Goal: Task Accomplishment & Management: Complete application form

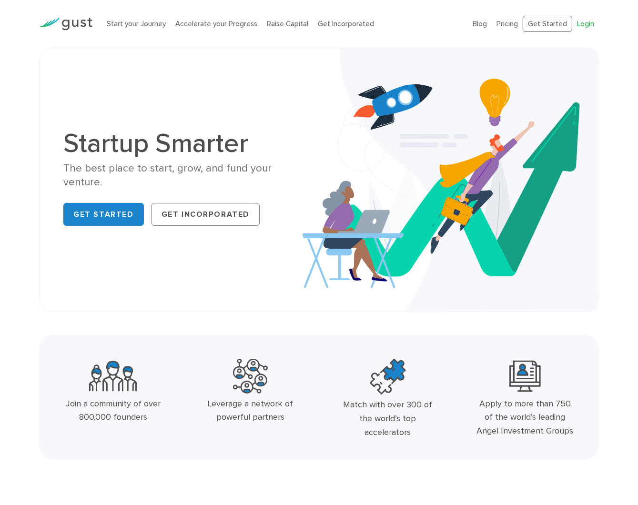
click at [585, 25] on link "Login" at bounding box center [585, 24] width 17 height 9
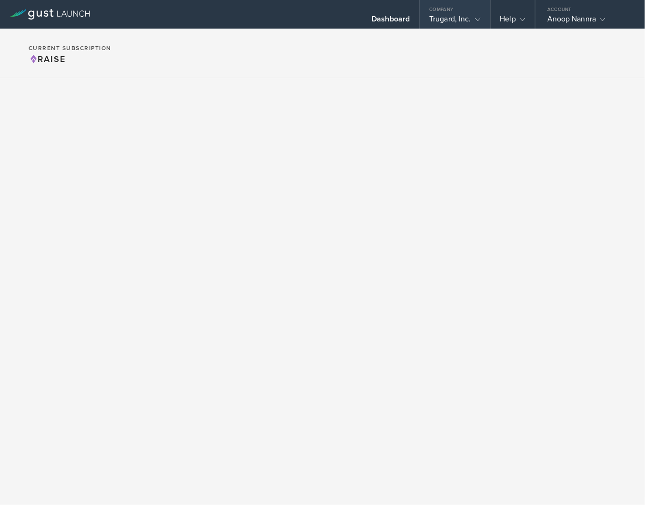
click at [474, 22] on gust-icon at bounding box center [476, 19] width 10 height 10
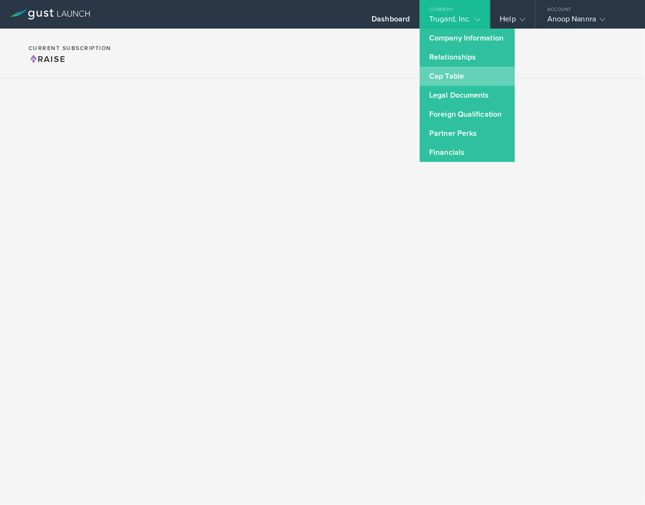
click at [442, 77] on link "Cap Table" at bounding box center [467, 76] width 95 height 19
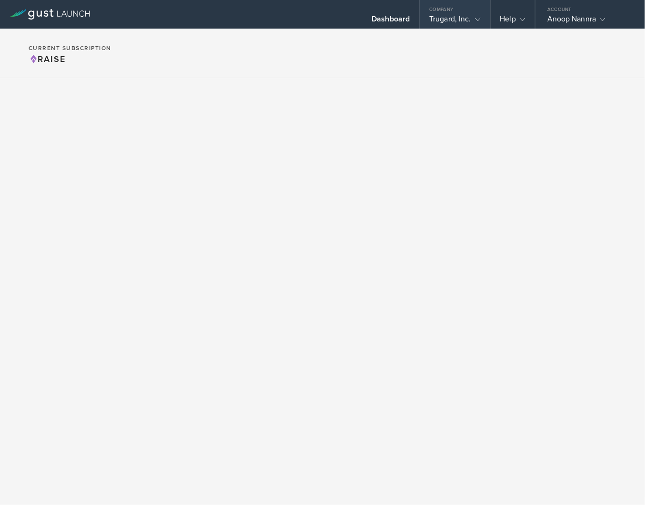
click at [481, 17] on div "Trugard, Inc." at bounding box center [455, 21] width 70 height 14
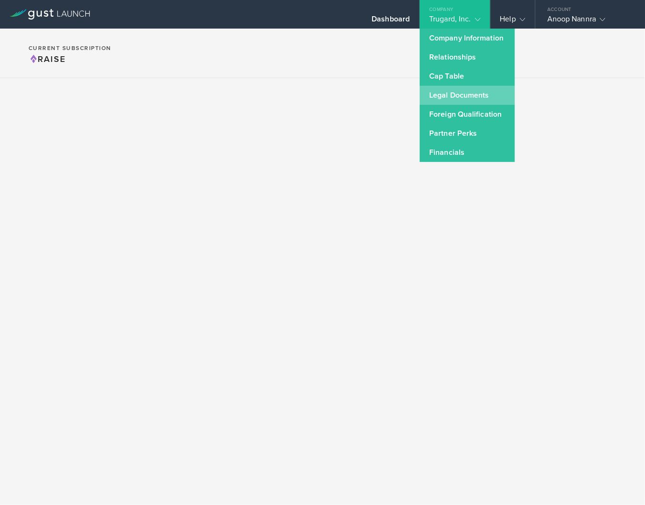
click at [454, 96] on link "Legal Documents" at bounding box center [467, 95] width 95 height 19
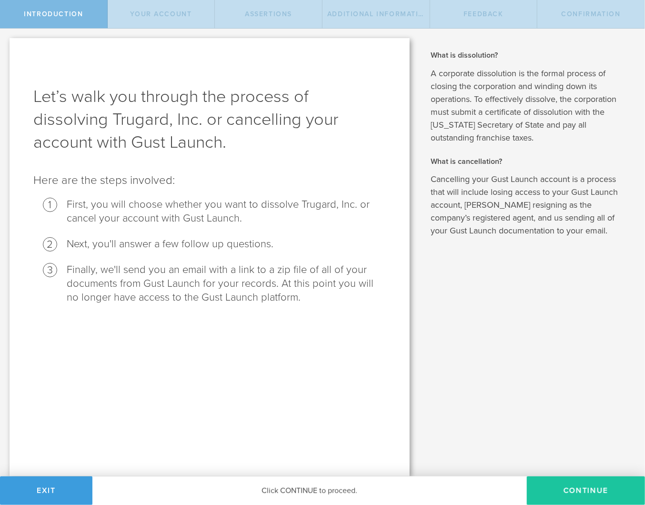
click at [575, 487] on button "Continue" at bounding box center [586, 490] width 118 height 29
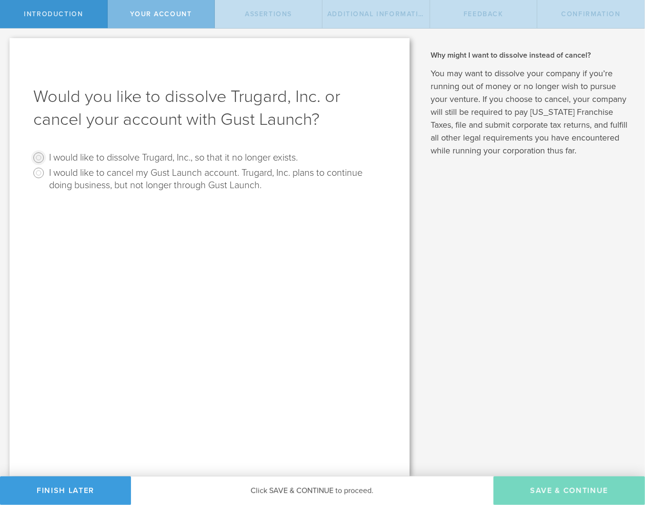
click at [42, 155] on input "I would like to dissolve Trugard, Inc., so that it no longer exists." at bounding box center [38, 157] width 15 height 15
radio input "true"
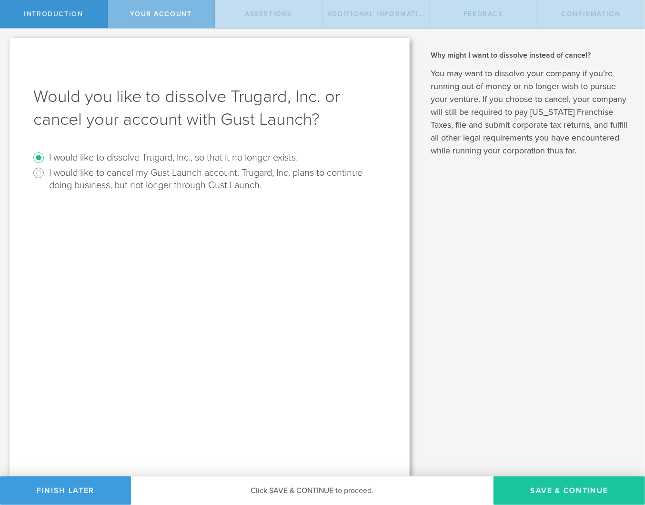
click at [563, 492] on button "Save & Continue" at bounding box center [569, 490] width 151 height 29
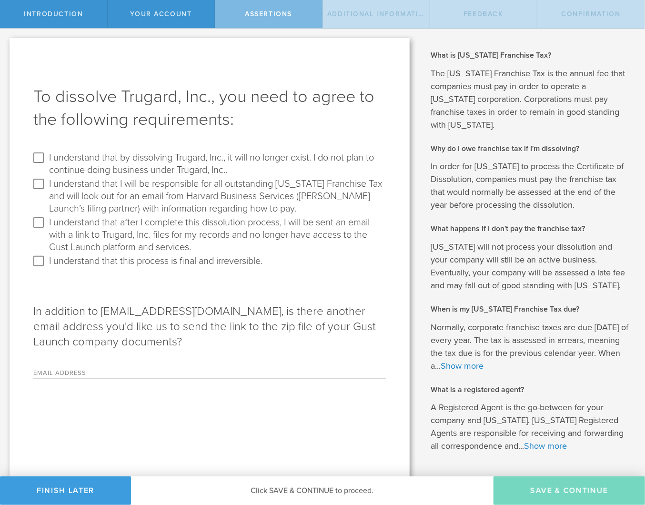
click at [109, 158] on label "I understand that by dissolving Trugard, Inc., it will no longer exist. I do no…" at bounding box center [216, 163] width 334 height 26
click at [46, 158] on input "I understand that by dissolving Trugard, Inc., it will no longer exist. I do no…" at bounding box center [38, 157] width 15 height 15
checkbox input "true"
click at [103, 185] on label "I understand that I will be responsible for all outstanding Delaware Franchise …" at bounding box center [216, 195] width 334 height 39
click at [46, 185] on input "I understand that I will be responsible for all outstanding Delaware Franchise …" at bounding box center [38, 183] width 15 height 15
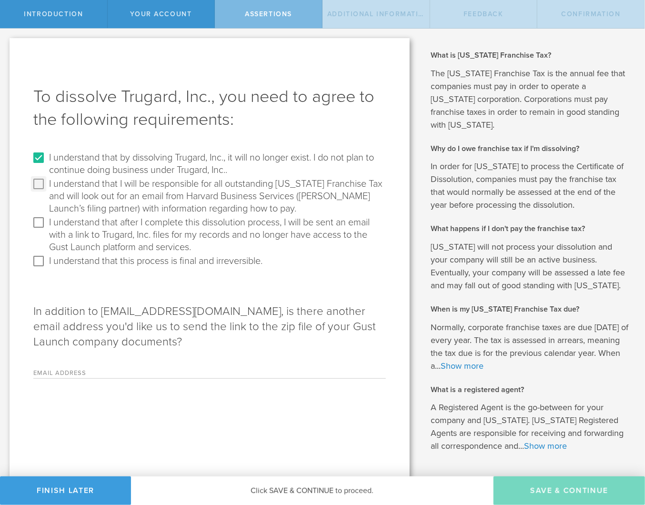
checkbox input "true"
click at [105, 225] on label "I understand that after I complete this dissolution process, I will be sent an …" at bounding box center [216, 234] width 334 height 39
click at [46, 225] on input "I understand that after I complete this dissolution process, I will be sent an …" at bounding box center [38, 222] width 15 height 15
checkbox input "true"
click at [111, 262] on label "I understand that this process is final and irreversible." at bounding box center [155, 260] width 213 height 14
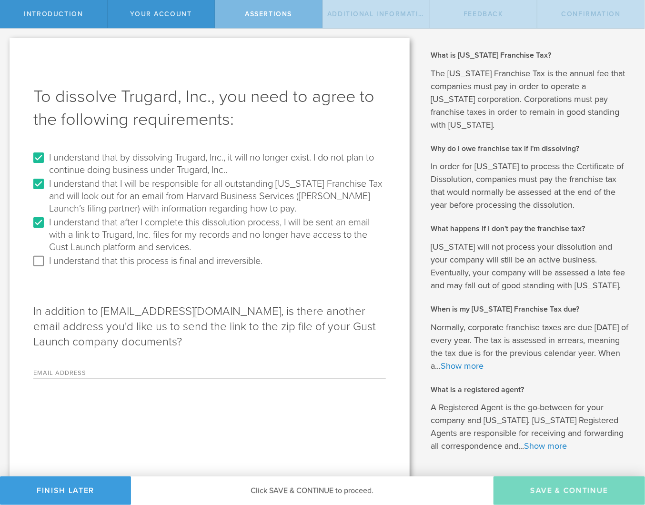
click at [46, 262] on input "I understand that this process is final and irreversible." at bounding box center [38, 260] width 15 height 15
checkbox input "true"
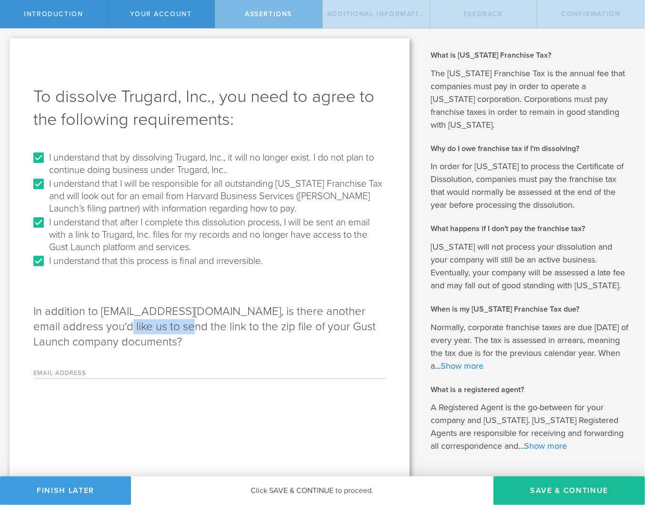
drag, startPoint x: 97, startPoint y: 326, endPoint x: 143, endPoint y: 335, distance: 47.0
click at [147, 327] on p "In addition to [EMAIL_ADDRESS][DOMAIN_NAME], is there another email address you…" at bounding box center [209, 327] width 353 height 46
click at [122, 367] on div "Email Address Please enter a valid email address." at bounding box center [209, 369] width 353 height 20
click at [84, 371] on label "Email Address" at bounding box center [92, 374] width 119 height 8
click at [152, 371] on input "Email Address" at bounding box center [268, 371] width 233 height 14
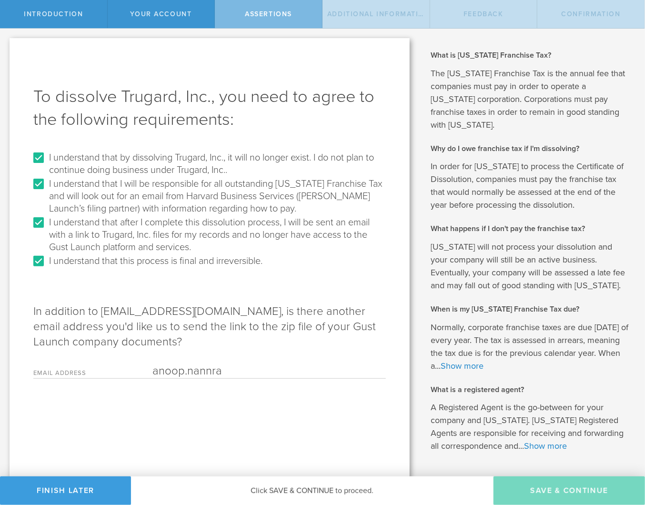
type input "[EMAIL_ADDRESS][DOMAIN_NAME]"
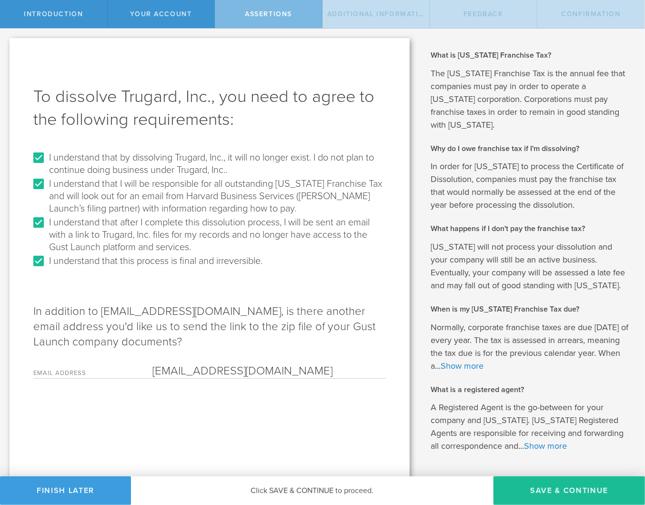
click at [120, 444] on div "To dissolve Trugard, Inc., you need to agree to the following requirements: I u…" at bounding box center [210, 273] width 400 height 471
drag, startPoint x: 571, startPoint y: 487, endPoint x: 575, endPoint y: 489, distance: 5.1
click at [575, 489] on button "Save & Continue" at bounding box center [569, 490] width 151 height 29
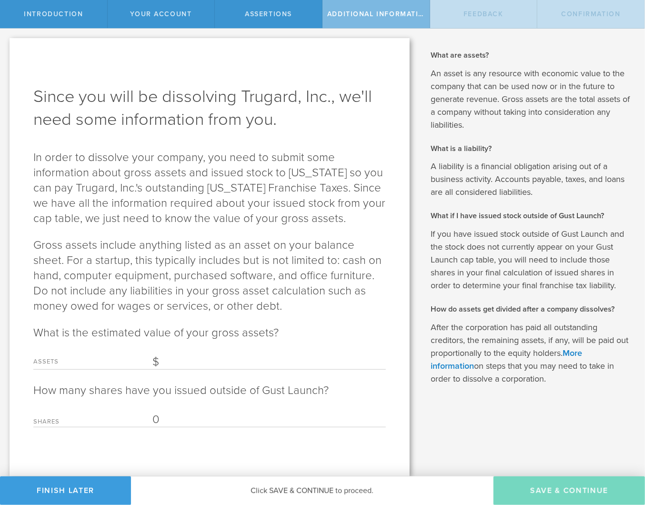
click at [219, 362] on input "Assets" at bounding box center [268, 362] width 233 height 14
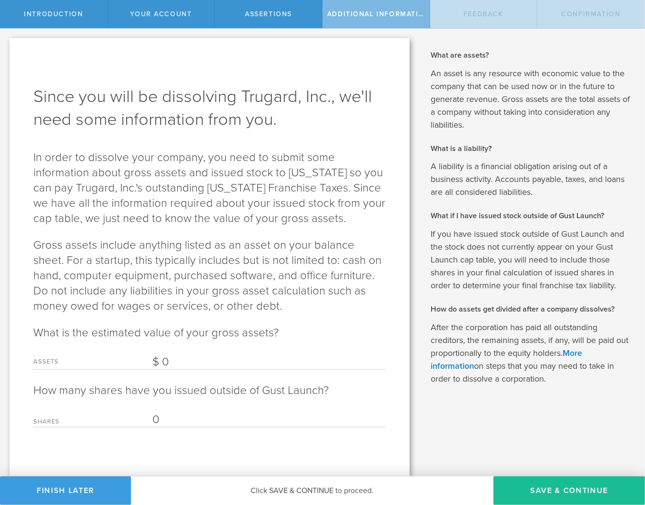
type input "0"
click at [223, 417] on input "0" at bounding box center [268, 420] width 233 height 14
click at [551, 491] on button "Save & Continue" at bounding box center [569, 490] width 151 height 29
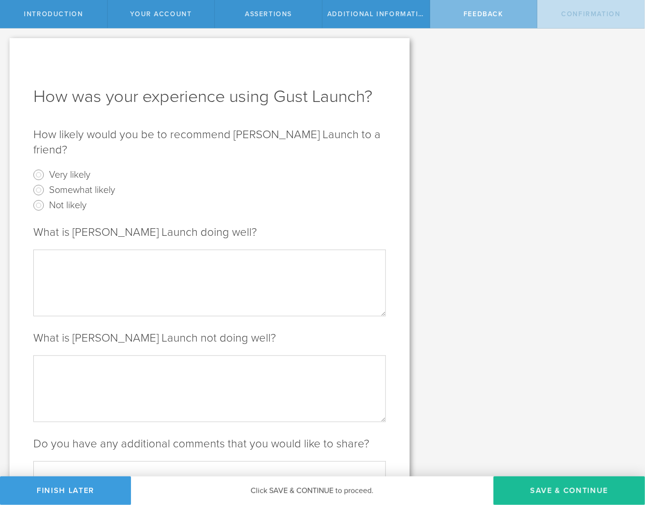
click at [72, 182] on label "Somewhat likely" at bounding box center [82, 189] width 66 height 14
click at [46, 182] on input "Somewhat likely" at bounding box center [38, 189] width 15 height 15
radio input "true"
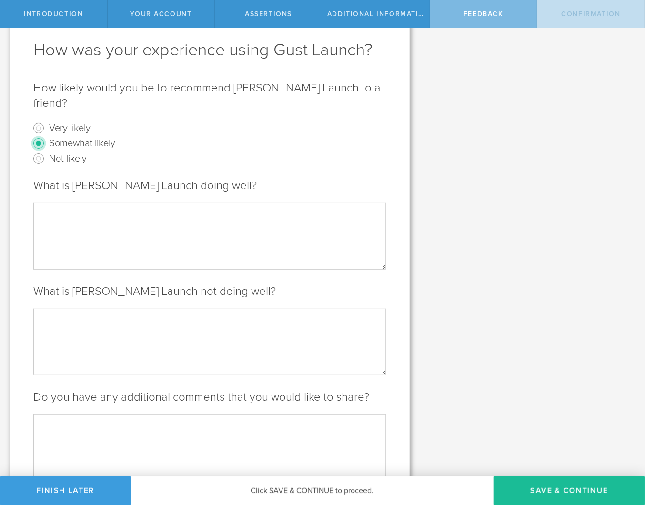
scroll to position [86, 0]
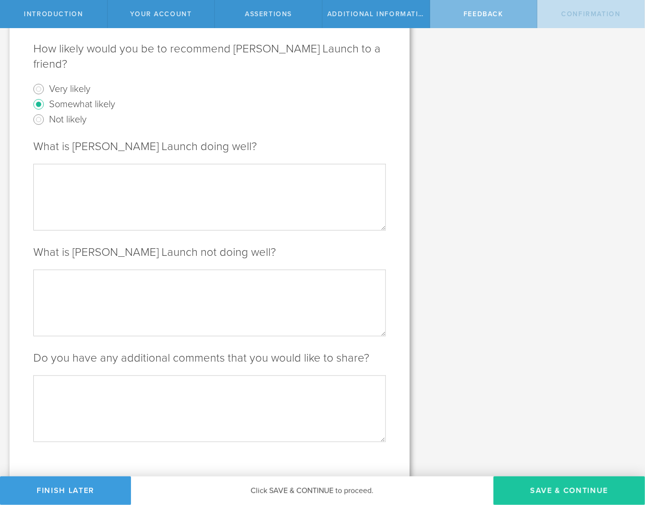
click at [537, 489] on button "Save & Continue" at bounding box center [569, 490] width 151 height 29
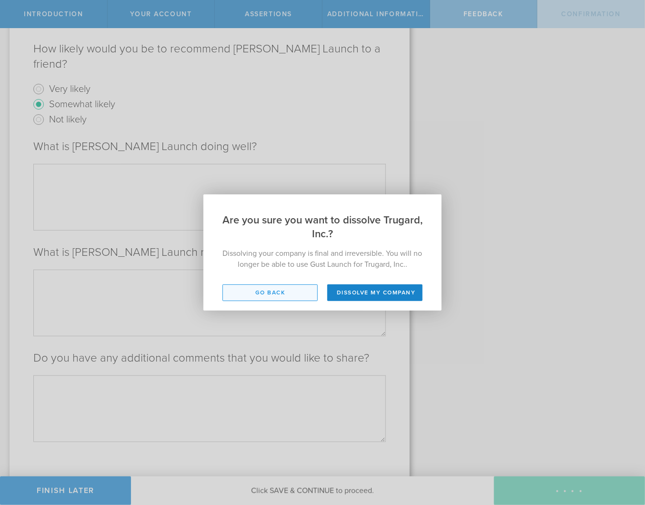
click at [272, 293] on button "Go back" at bounding box center [269, 292] width 95 height 17
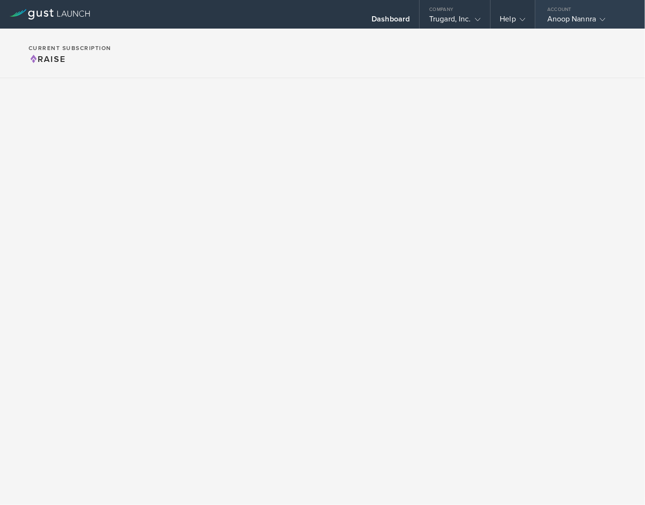
click at [581, 20] on div "Anoop Nannra" at bounding box center [587, 21] width 81 height 14
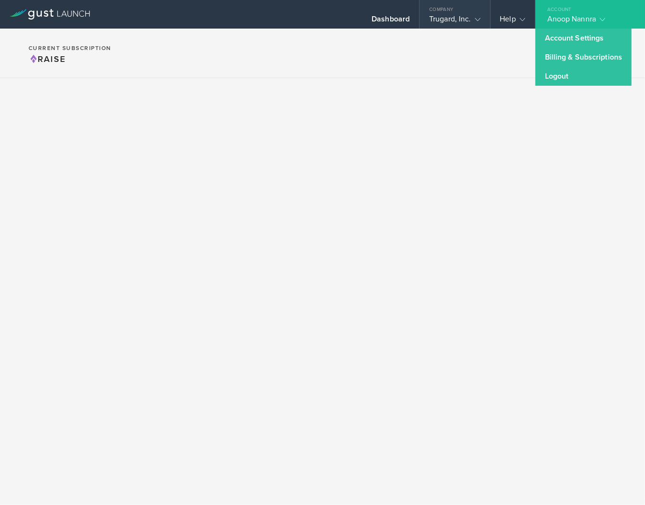
click at [460, 16] on div "Trugard, Inc." at bounding box center [454, 21] width 51 height 14
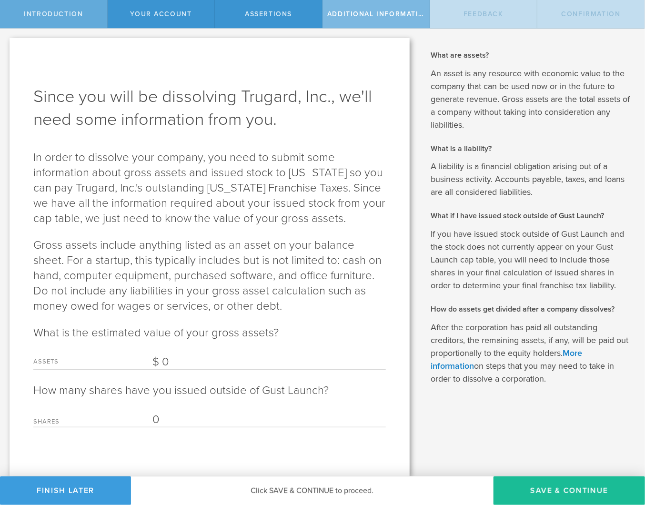
click at [44, 12] on span "Introduction" at bounding box center [53, 14] width 59 height 8
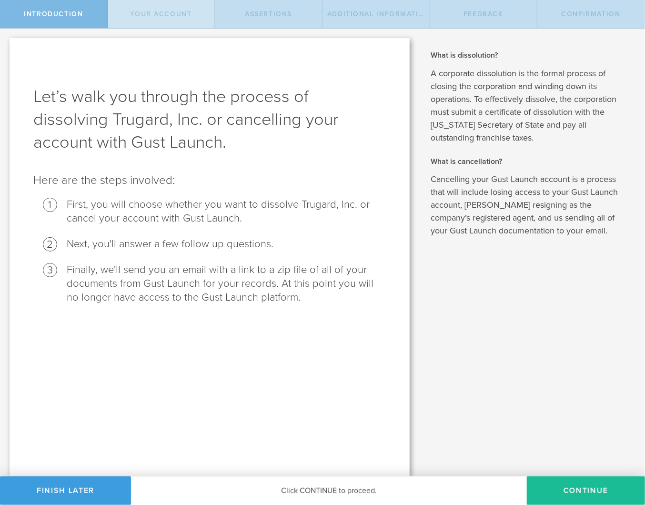
click at [170, 16] on span "Your Account" at bounding box center [161, 14] width 61 height 8
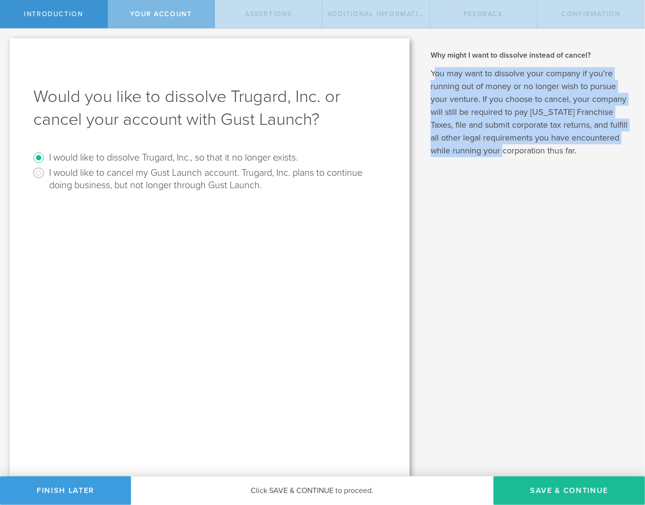
drag, startPoint x: 434, startPoint y: 71, endPoint x: 509, endPoint y: 149, distance: 107.5
click at [509, 149] on p "You may want to dissolve your company if you’re running out of money or no long…" at bounding box center [531, 112] width 200 height 90
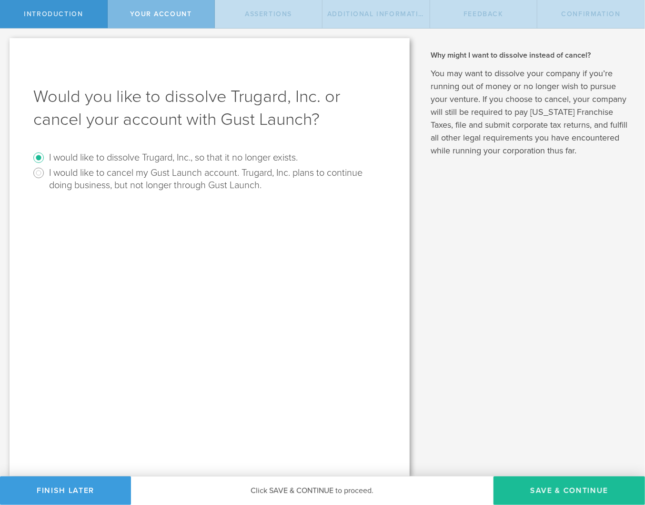
drag, startPoint x: 532, startPoint y: 315, endPoint x: 530, endPoint y: 323, distance: 8.4
click at [531, 321] on div "What is dissolution? A corporate dissolution is the formal process of closing t…" at bounding box center [532, 253] width 226 height 448
click at [520, 492] on button "Save & Continue" at bounding box center [569, 490] width 151 height 29
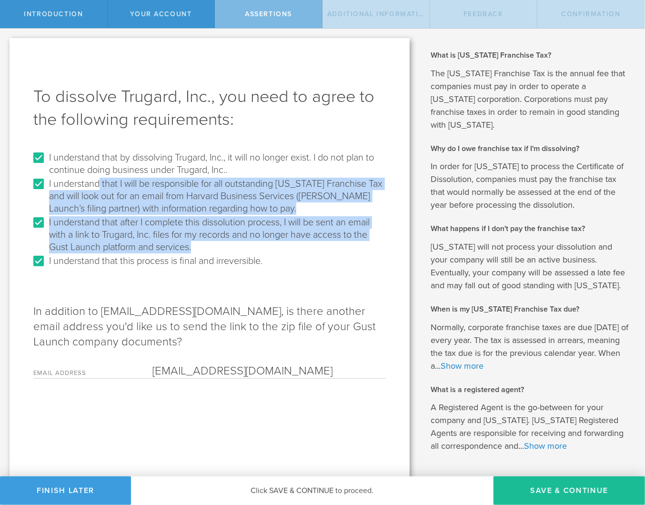
drag, startPoint x: 103, startPoint y: 182, endPoint x: 279, endPoint y: 243, distance: 186.1
click at [279, 243] on form "I understand that by dissolving Trugard, Inc., it will no longer exist. I do no…" at bounding box center [209, 264] width 353 height 229
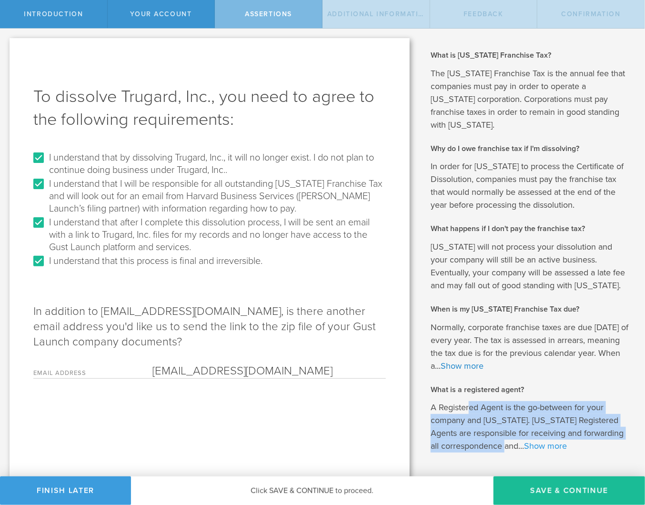
drag, startPoint x: 469, startPoint y: 392, endPoint x: 532, endPoint y: 430, distance: 73.1
click at [520, 431] on p "A Registered Agent is the go-between for your company and [US_STATE]. [US_STATE…" at bounding box center [531, 426] width 200 height 51
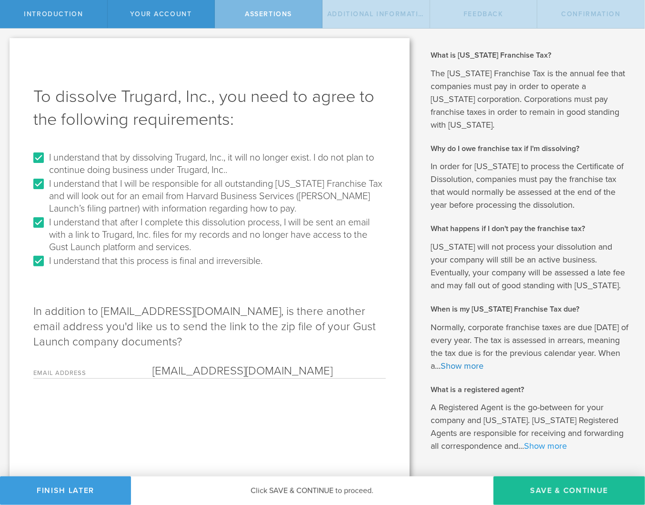
click at [545, 441] on link "Show more" at bounding box center [545, 446] width 43 height 10
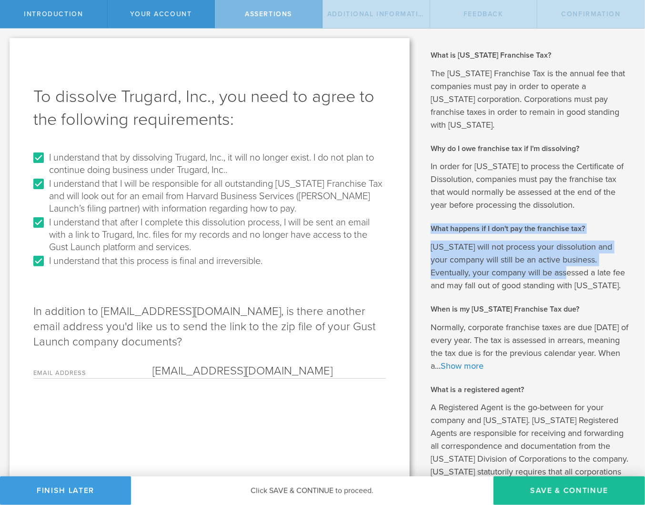
drag, startPoint x: 429, startPoint y: 217, endPoint x: 530, endPoint y: 262, distance: 110.9
click at [530, 262] on span "What is [US_STATE] Franchise Tax? The [US_STATE] Franchise Tax is the annual fe…" at bounding box center [531, 211] width 200 height 323
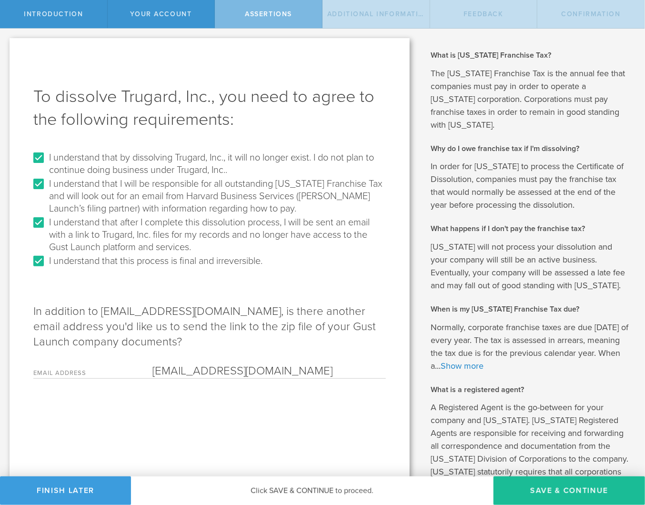
click at [436, 160] on p "In order for [US_STATE] to process the Certificate of Dissolution, companies mu…" at bounding box center [531, 185] width 200 height 51
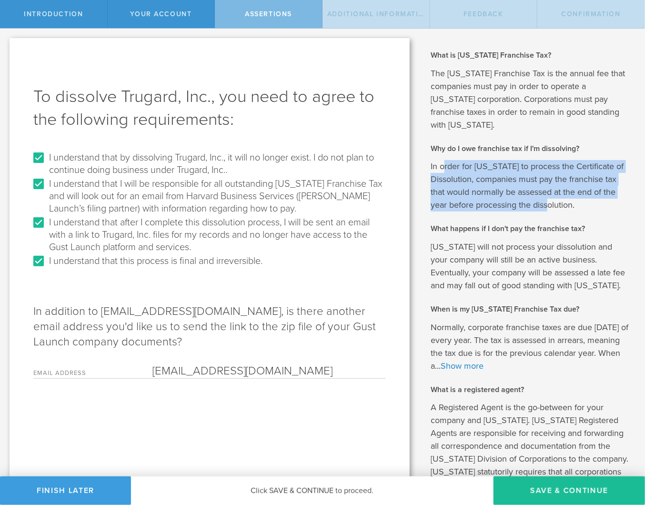
drag, startPoint x: 440, startPoint y: 153, endPoint x: 548, endPoint y: 193, distance: 114.9
click at [550, 190] on p "In order for [US_STATE] to process the Certificate of Dissolution, companies mu…" at bounding box center [531, 185] width 200 height 51
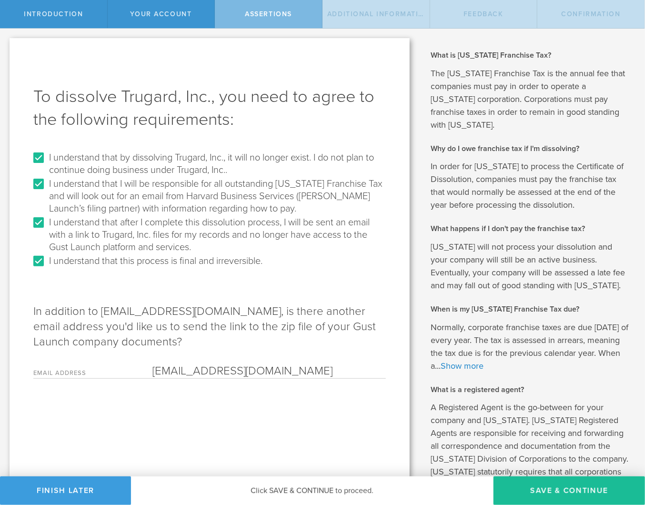
click at [314, 277] on div "In addition to [EMAIL_ADDRESS][DOMAIN_NAME], is there another email address you…" at bounding box center [209, 324] width 353 height 110
drag, startPoint x: 443, startPoint y: 71, endPoint x: 566, endPoint y: 71, distance: 122.9
click at [566, 71] on p "The [US_STATE] Franchise Tax is the annual fee that companies must pay in order…" at bounding box center [531, 99] width 200 height 64
